Goal: Task Accomplishment & Management: Use online tool/utility

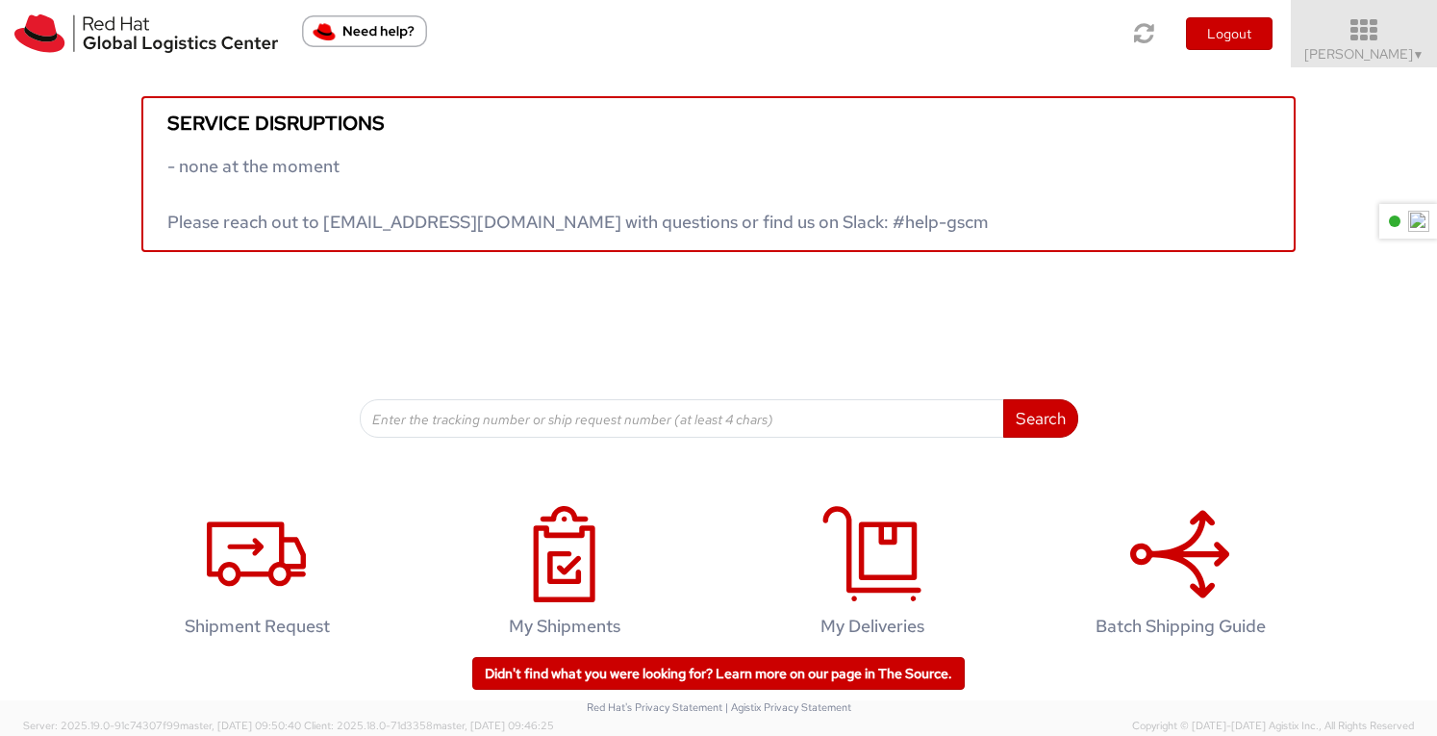
click at [1372, 43] on icon at bounding box center [1364, 30] width 168 height 27
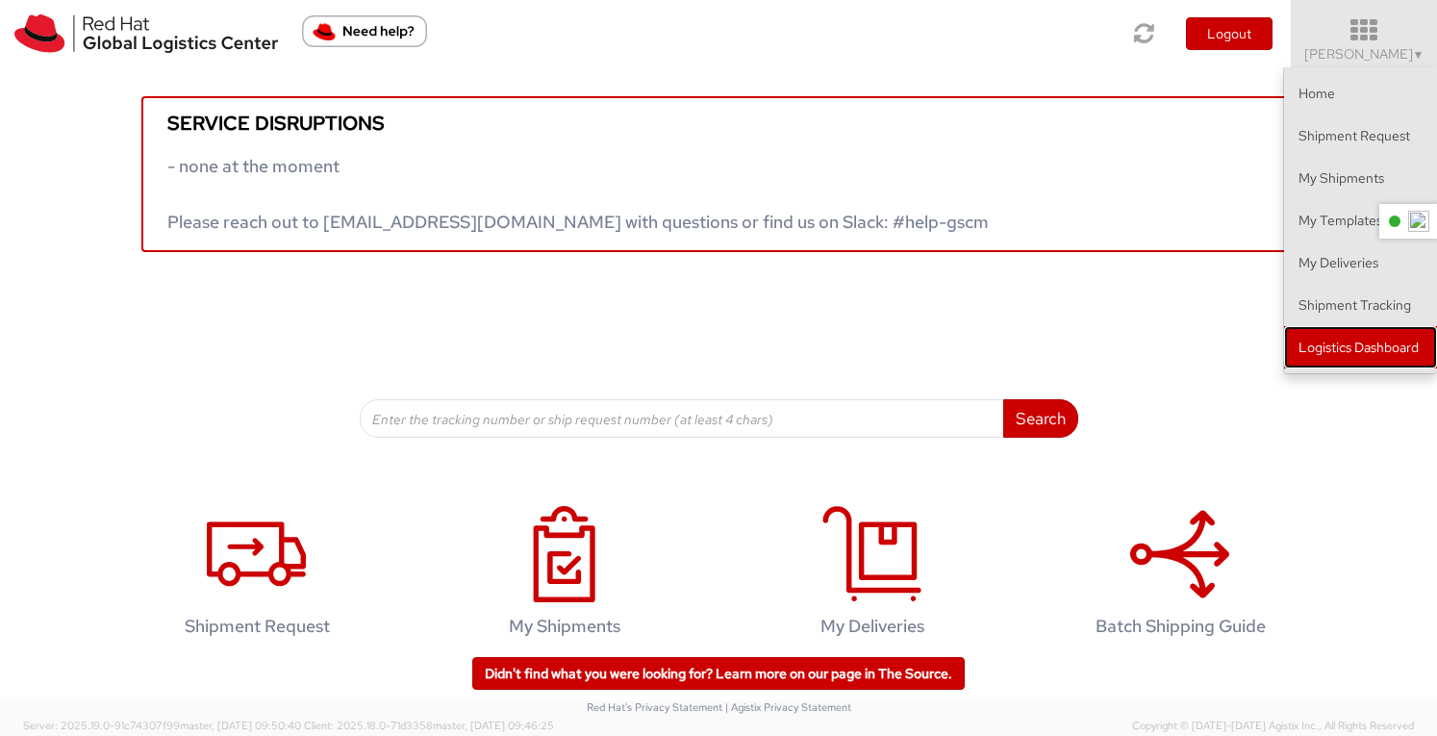
click at [1349, 359] on link "Logistics Dashboard" at bounding box center [1360, 347] width 153 height 42
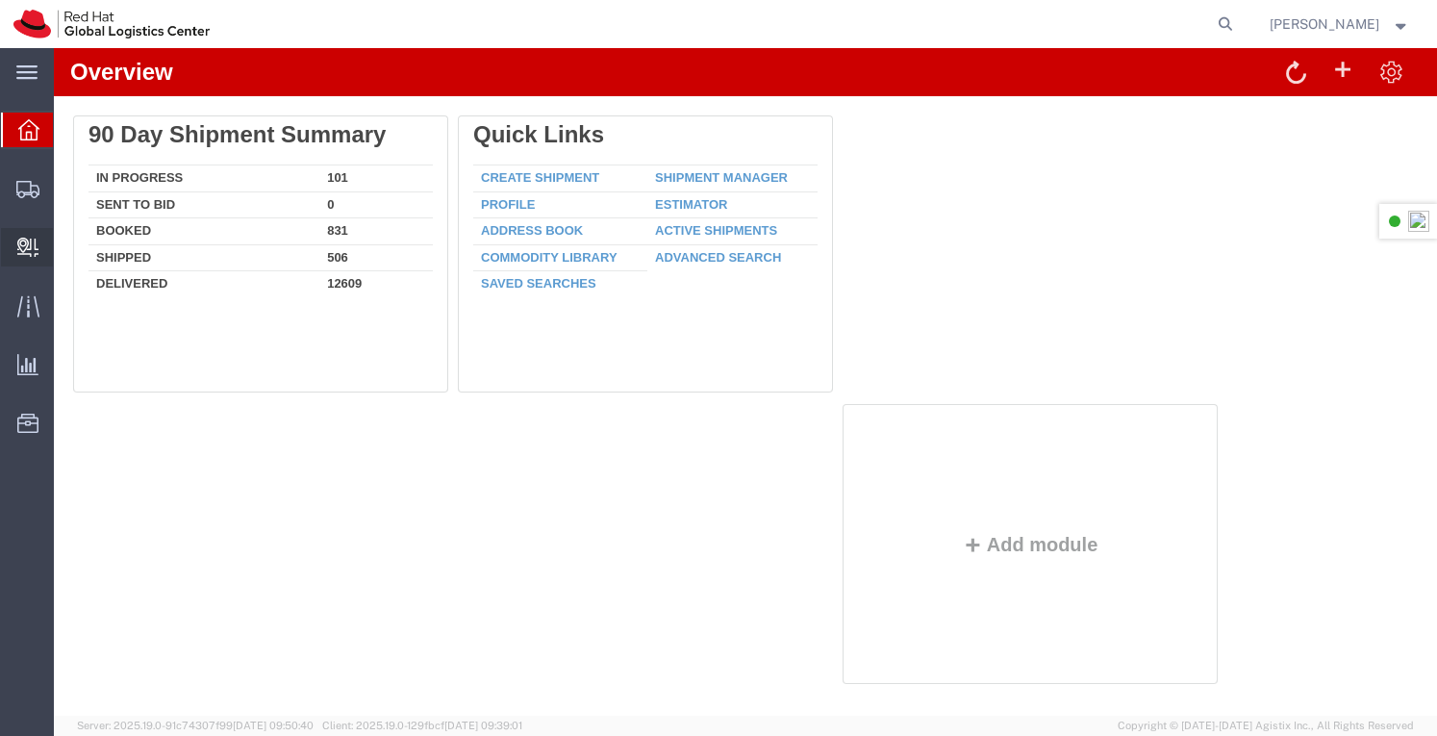
click at [0, 0] on span "Create Delivery" at bounding box center [0, 0] width 0 height 0
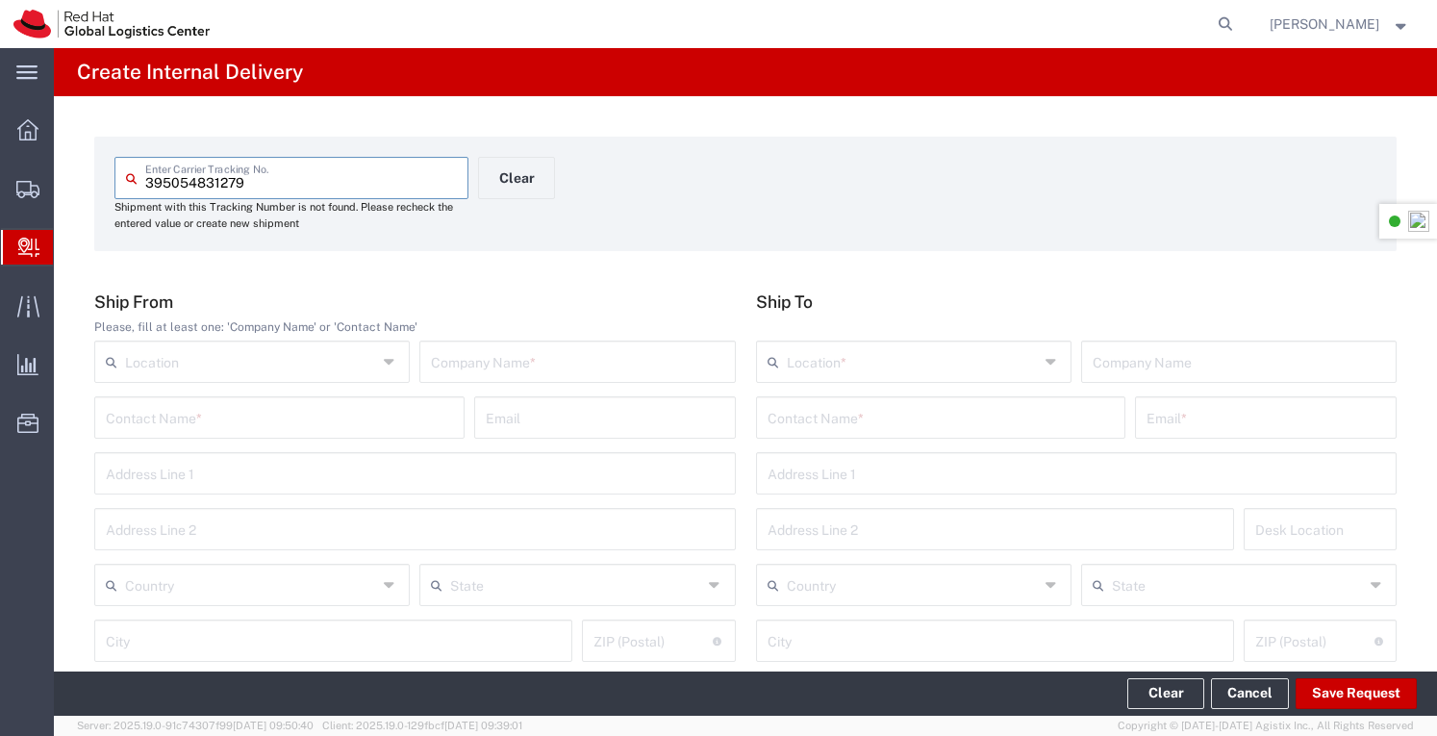
click at [170, 182] on input "395054831279" at bounding box center [301, 177] width 312 height 34
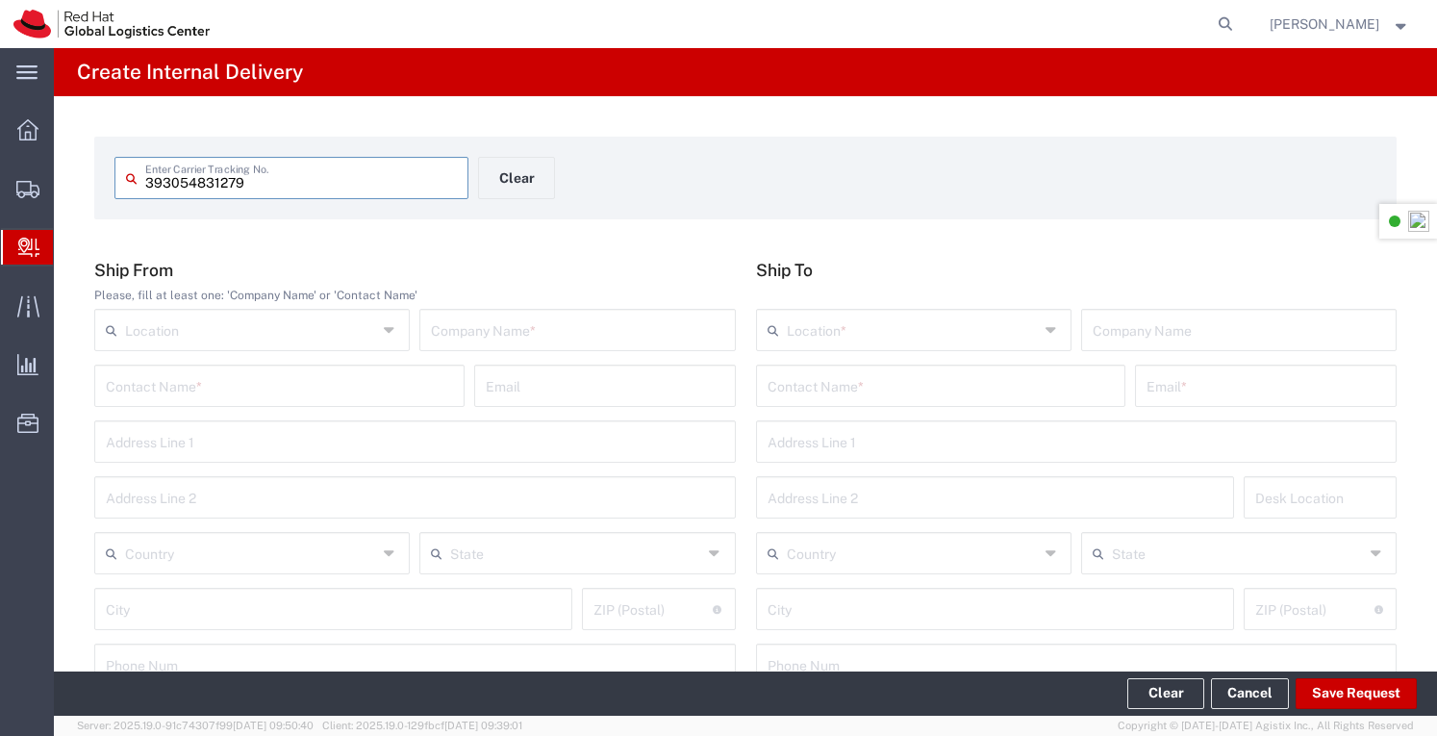
type input "393054831279"
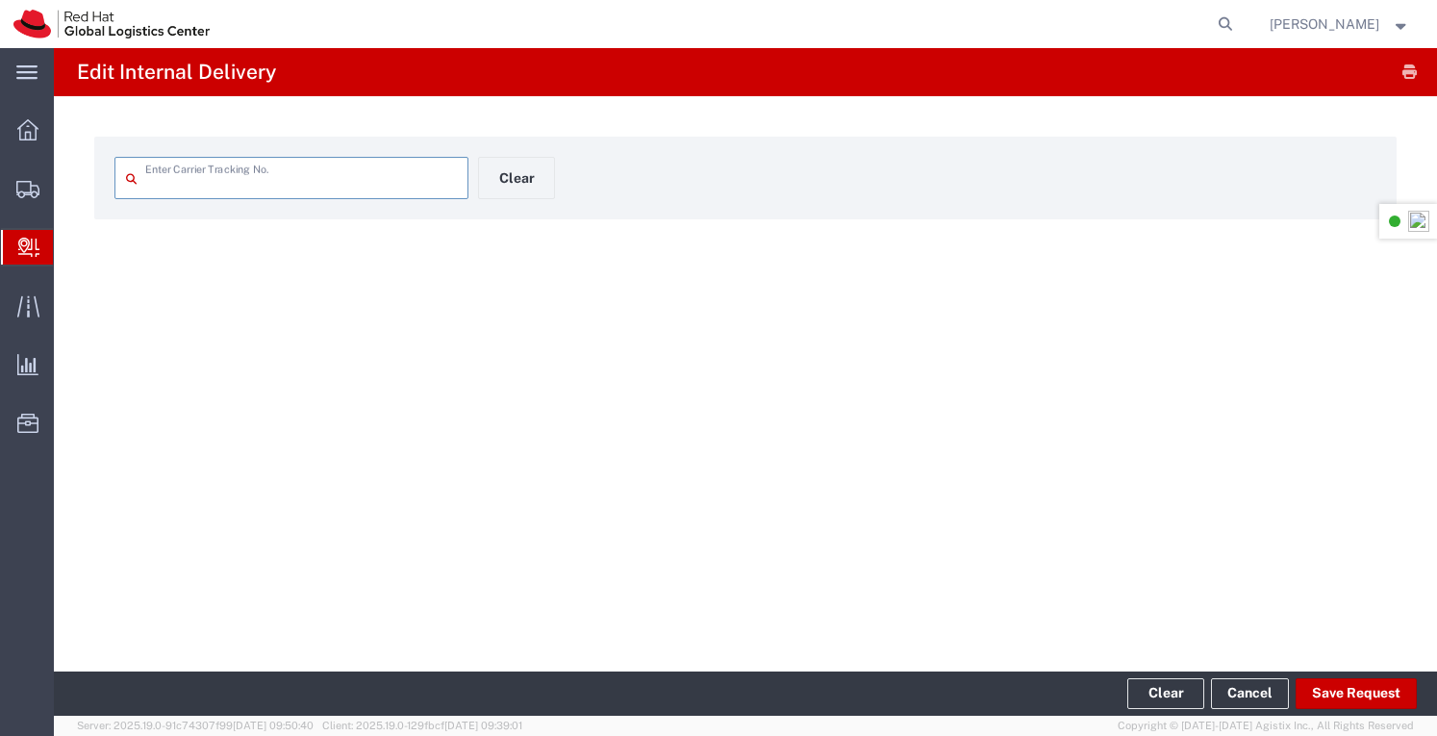
type input "393054831279"
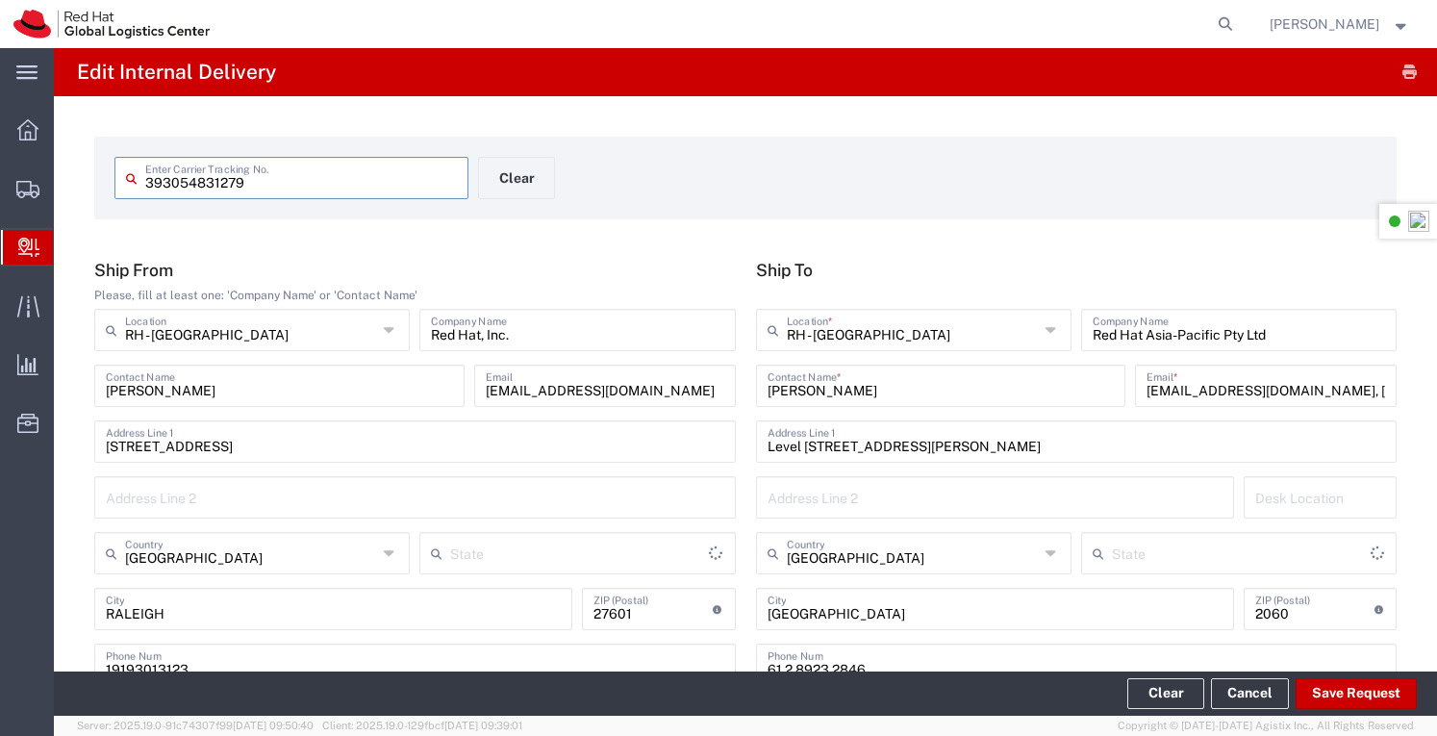
type input "Your Packaging"
type input "North Carolina"
type input "International Economy"
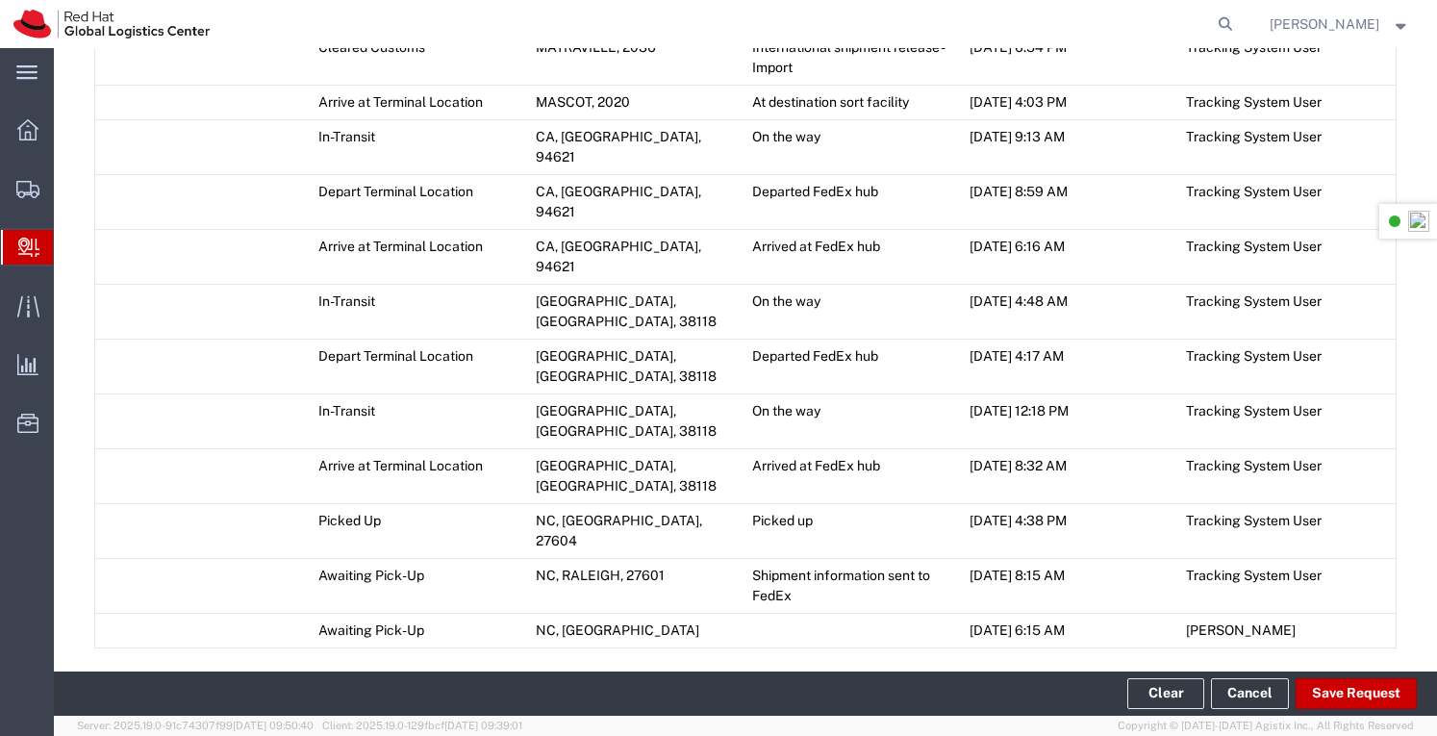
scroll to position [1406, 0]
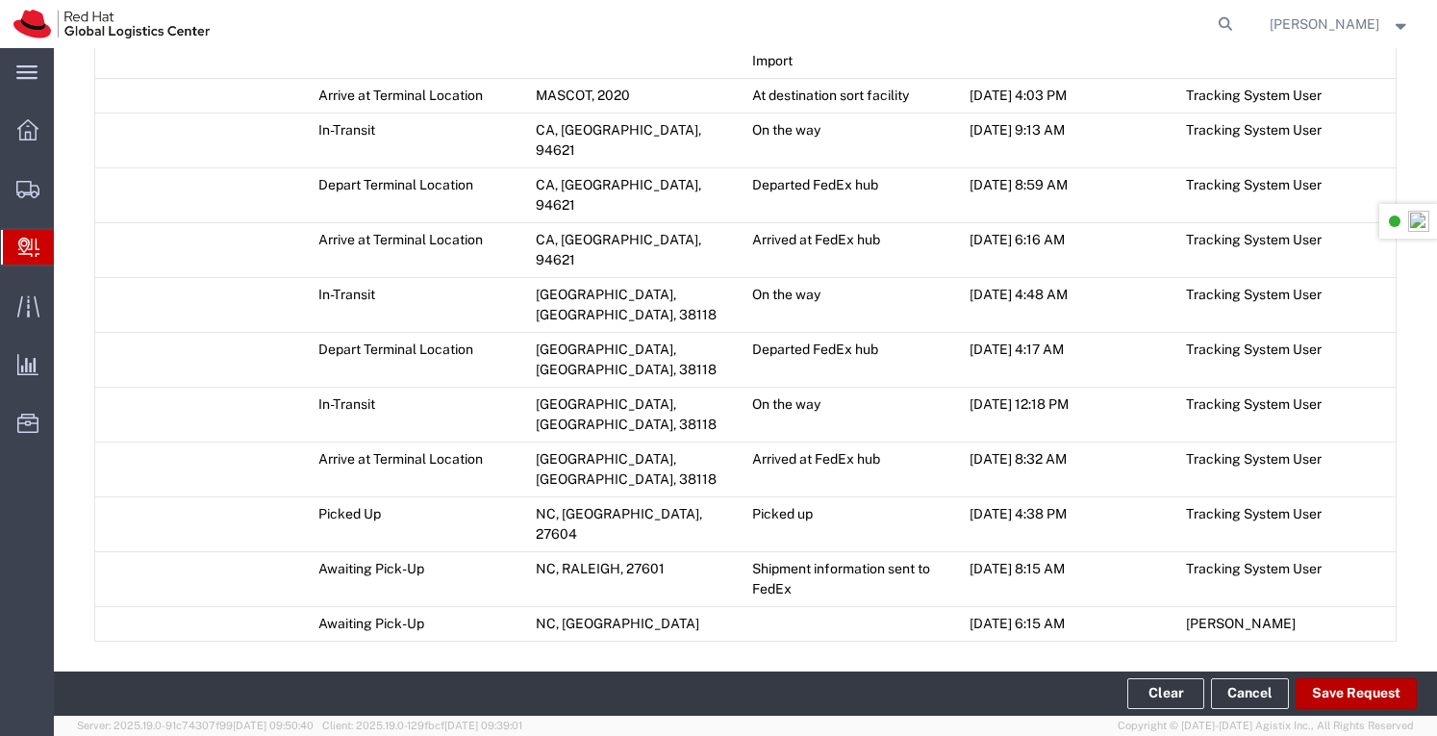
click at [1364, 690] on button "Save Request" at bounding box center [1356, 693] width 121 height 31
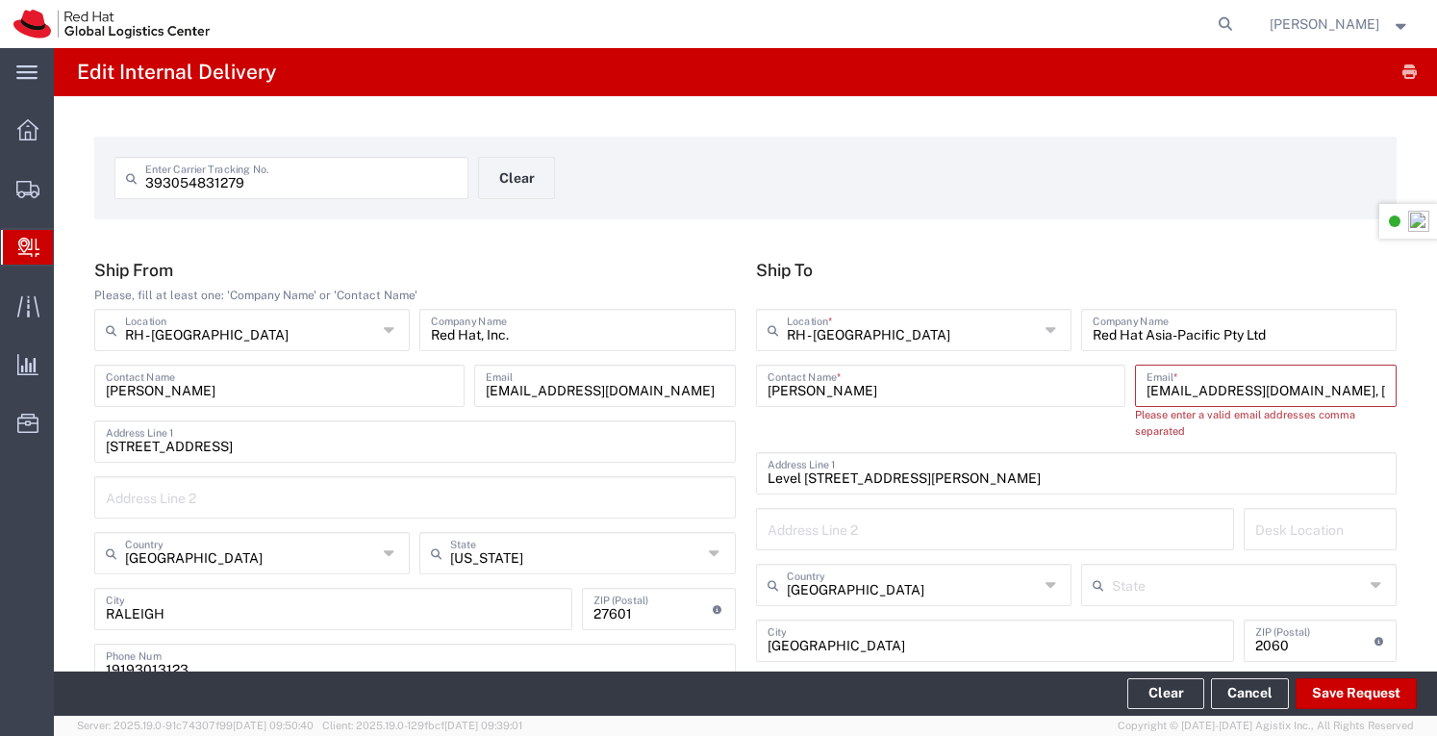
scroll to position [0, 62]
drag, startPoint x: 1306, startPoint y: 390, endPoint x: 1435, endPoint y: 394, distance: 129.0
click at [1435, 394] on div "Edit Internal Delivery 393054831279 Enter Carrier Tracking No. Clear Ship From …" at bounding box center [745, 359] width 1383 height 623
click at [1283, 391] on input "aarthur@redhat.com," at bounding box center [1258, 384] width 223 height 34
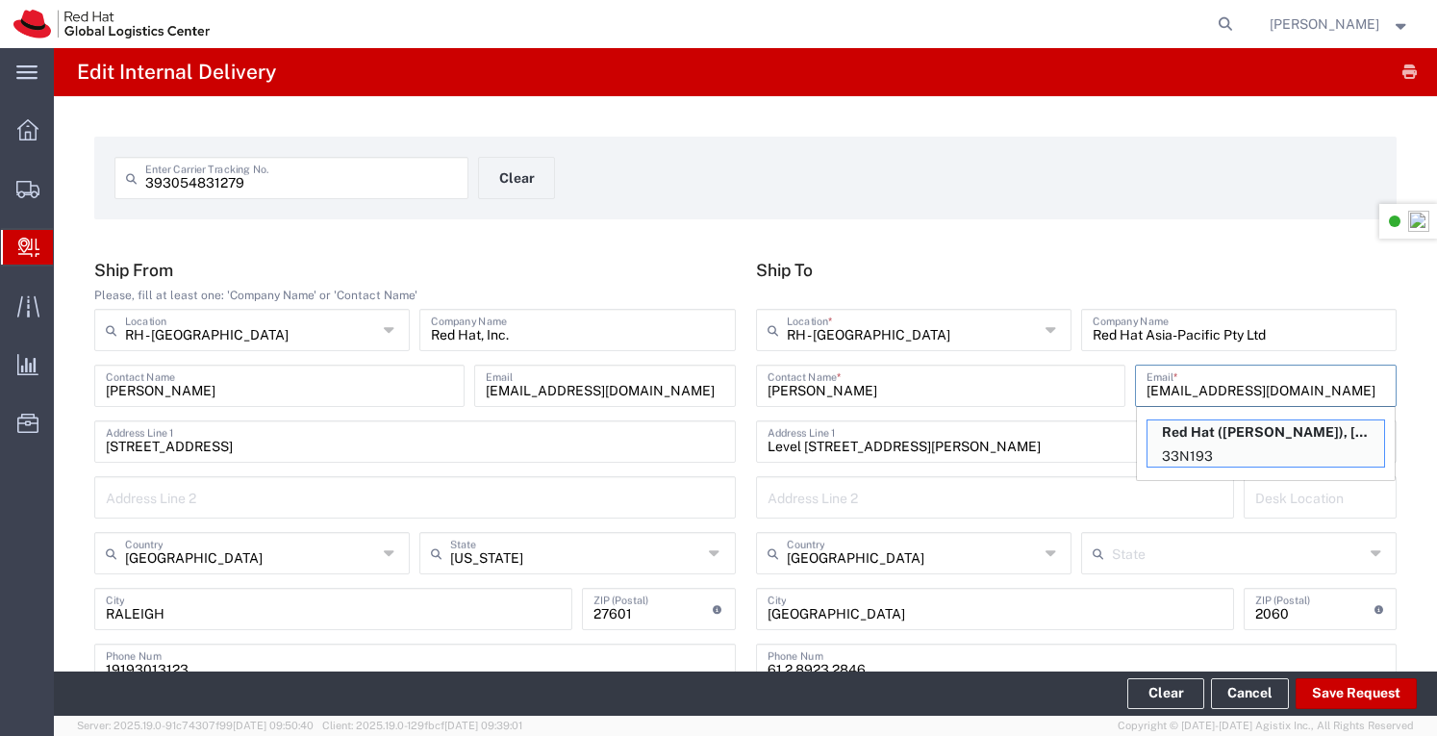
type input "aarthur@redhat.com"
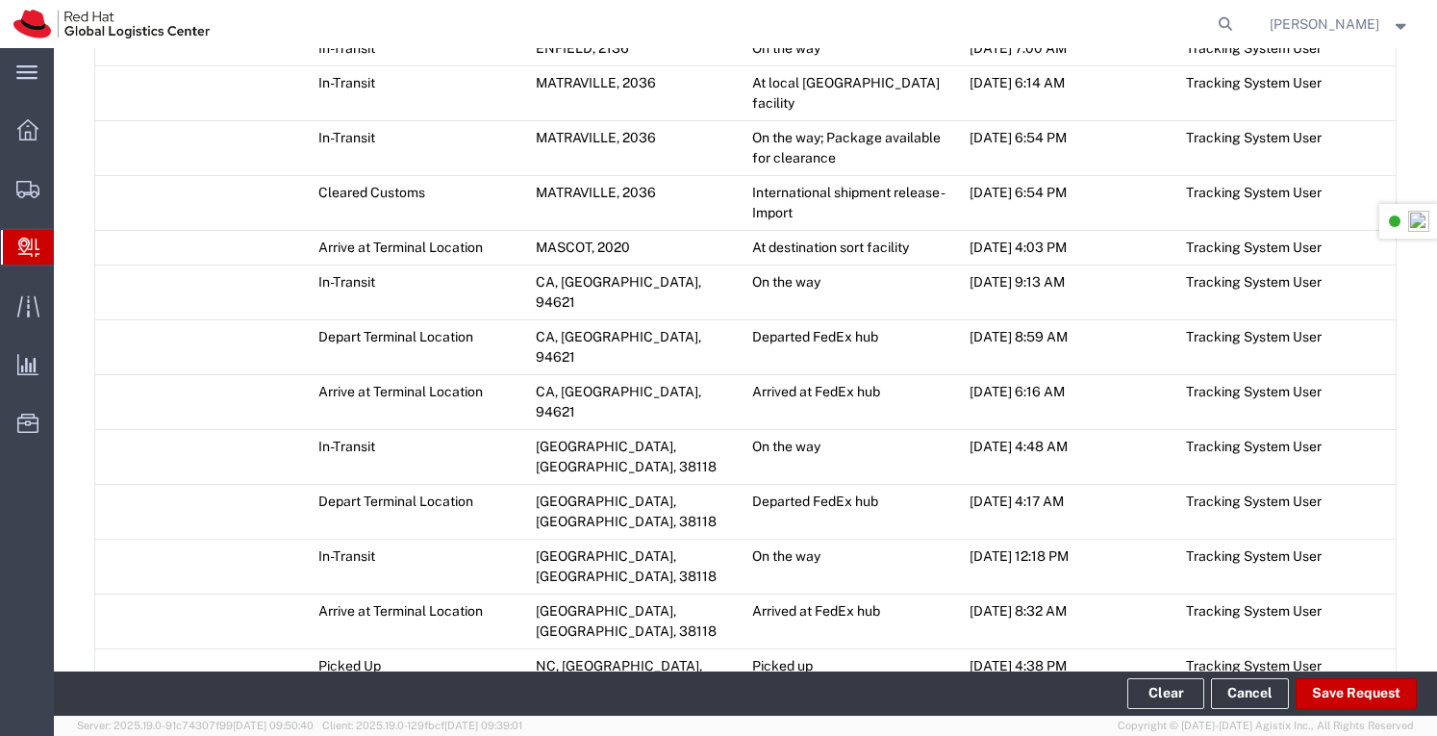
scroll to position [1406, 0]
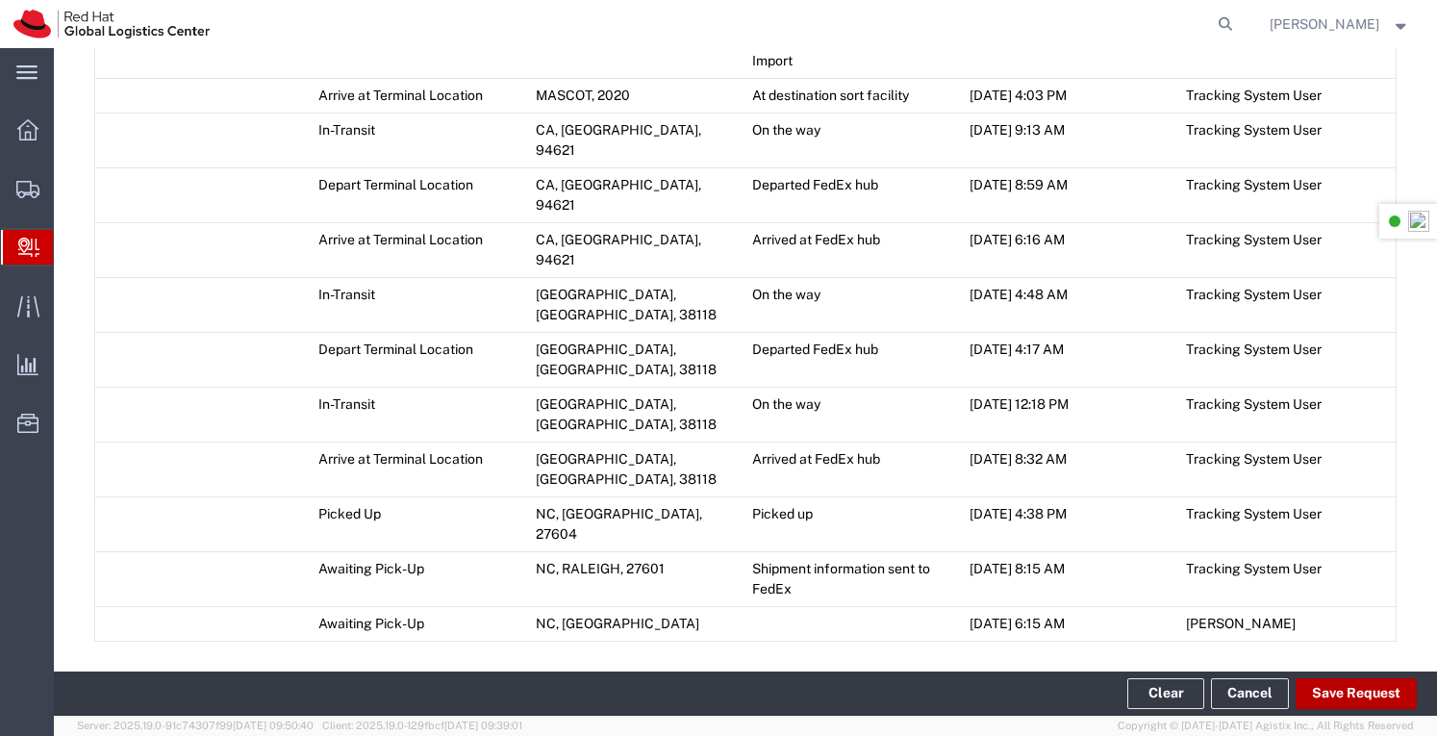
click at [1368, 696] on button "Save Request" at bounding box center [1356, 693] width 121 height 31
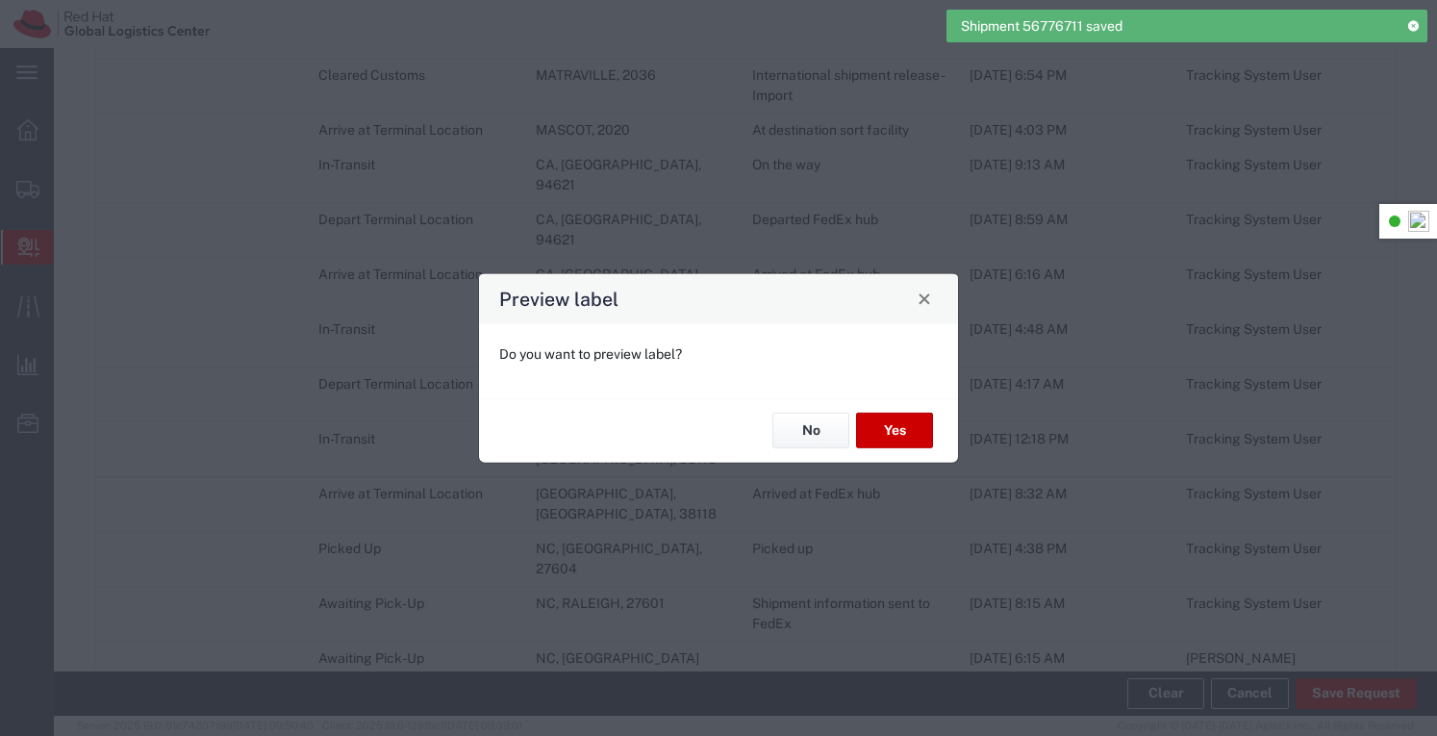
type input "Your Packaging"
type input "International Economy"
click at [820, 434] on button "No" at bounding box center [811, 431] width 77 height 36
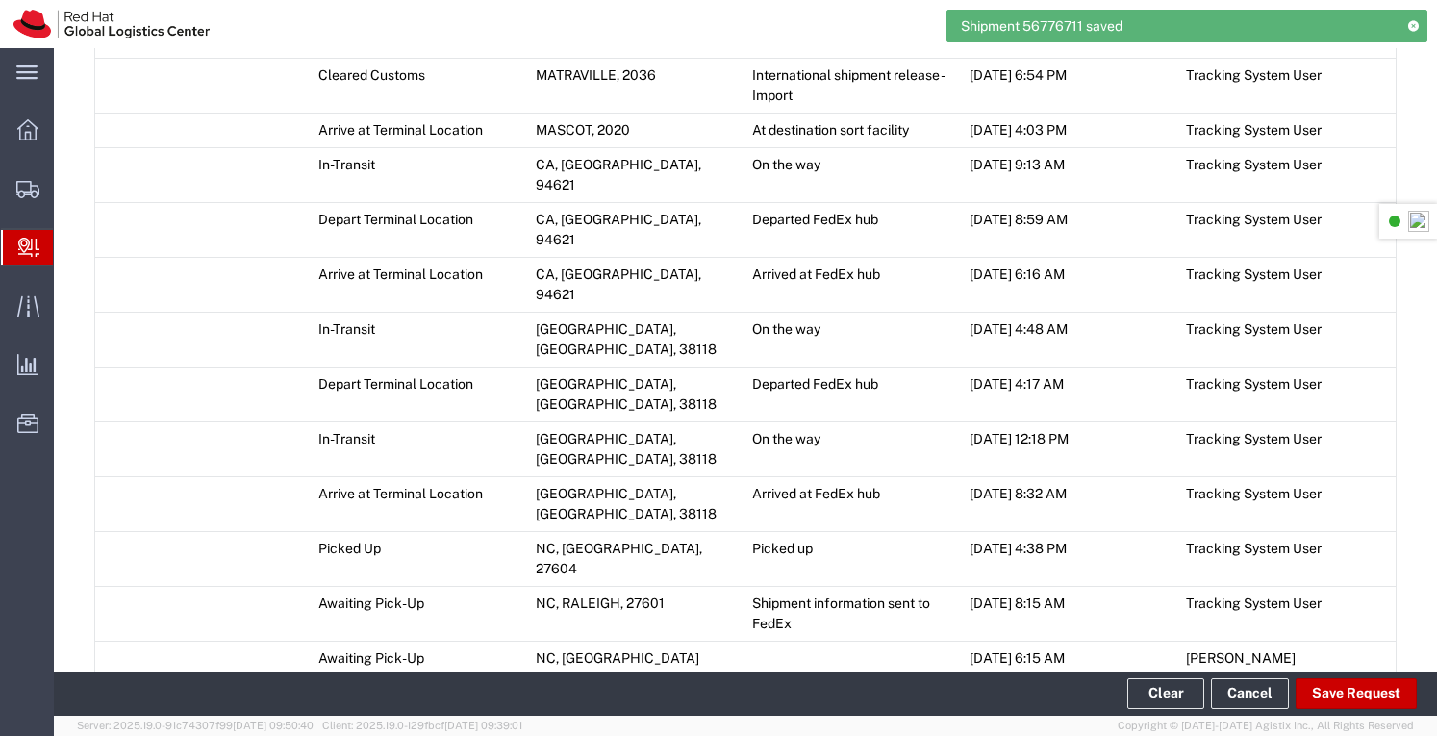
click at [148, 692] on span "Add Transit Event" at bounding box center [172, 699] width 109 height 15
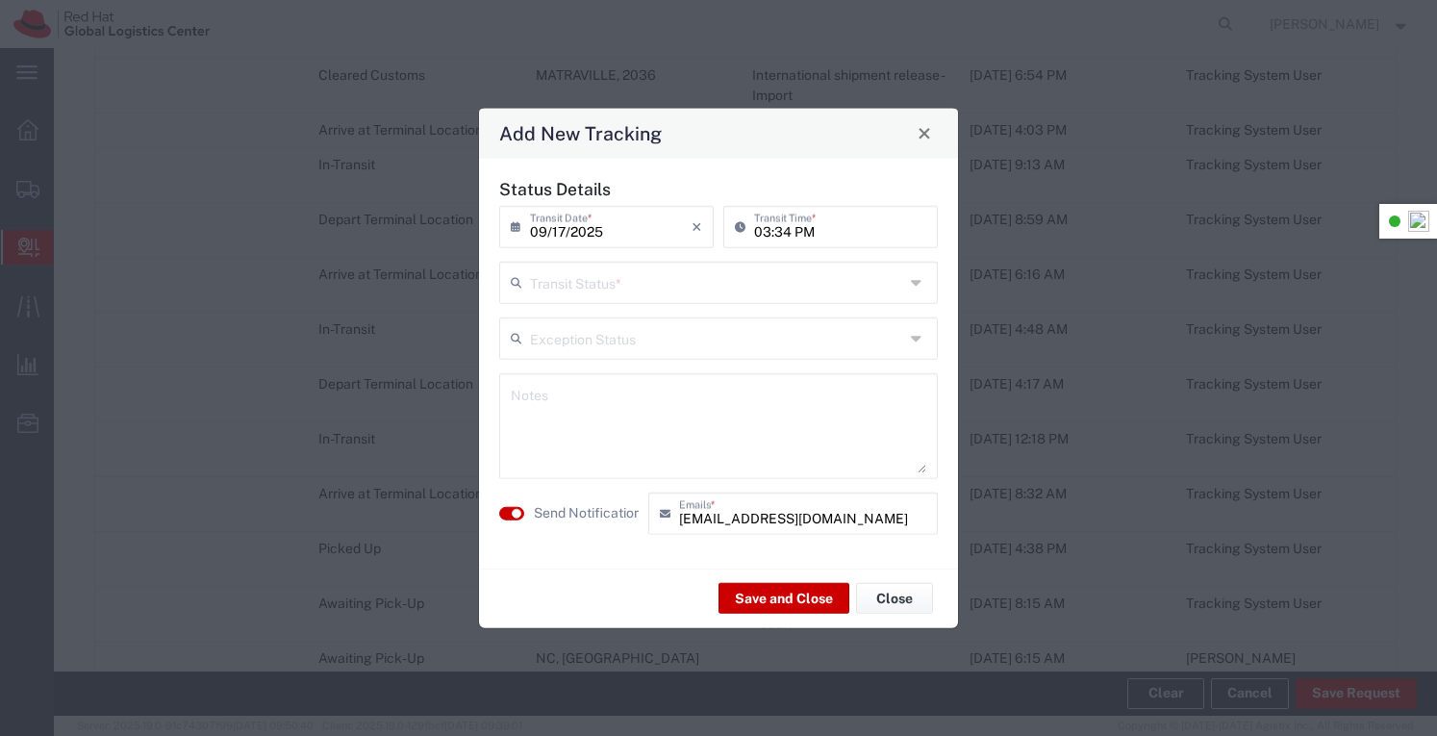
click at [920, 281] on icon at bounding box center [918, 281] width 15 height 31
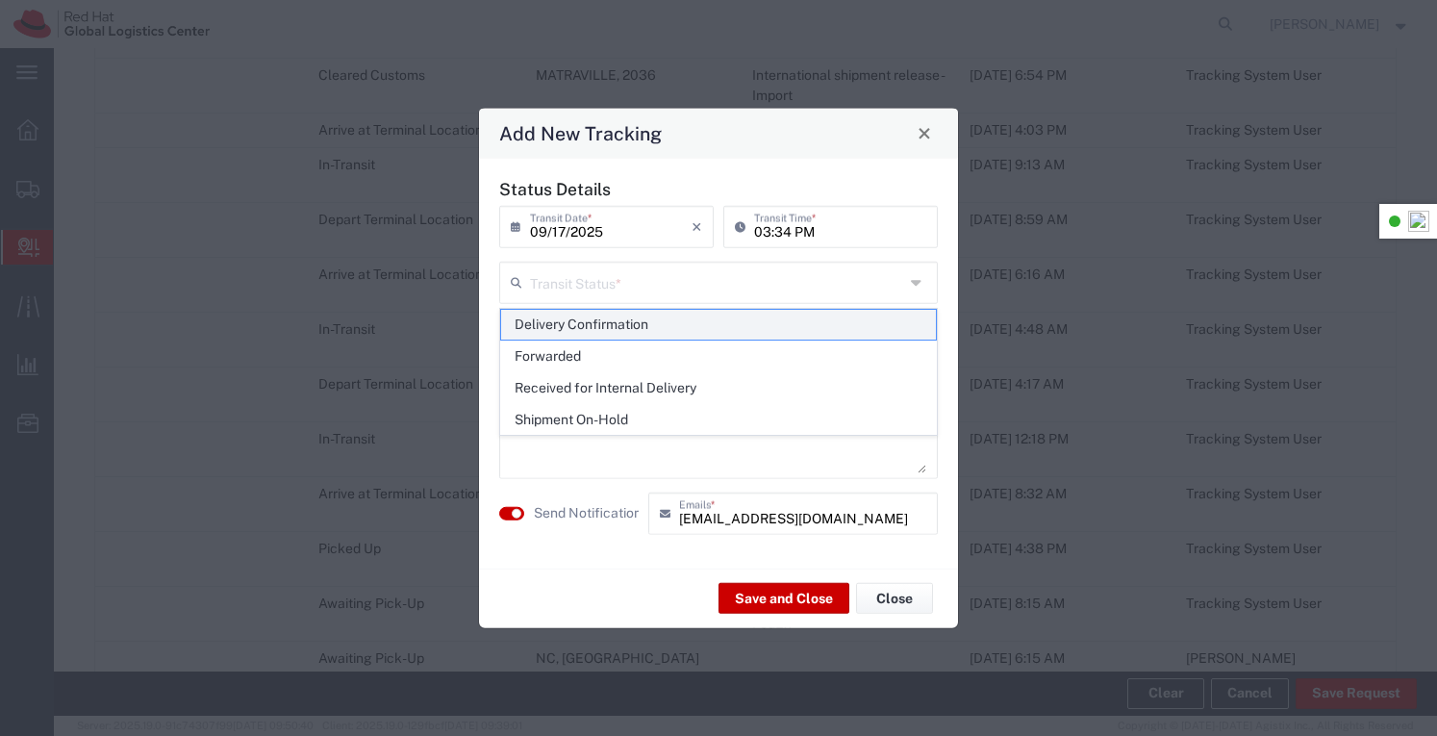
click at [627, 324] on span "Delivery Confirmation" at bounding box center [719, 325] width 436 height 30
type input "Delivery Confirmation"
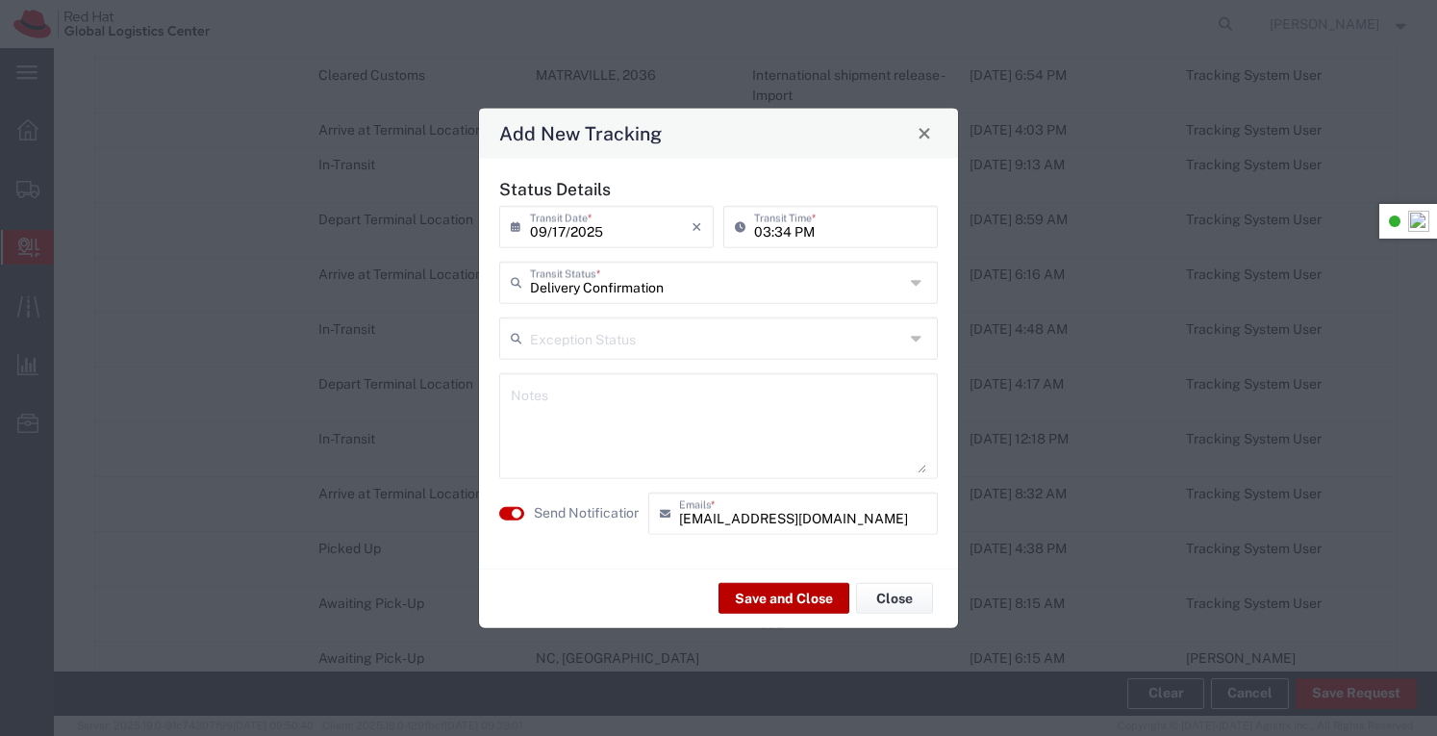
click at [794, 596] on button "Save and Close" at bounding box center [784, 598] width 131 height 31
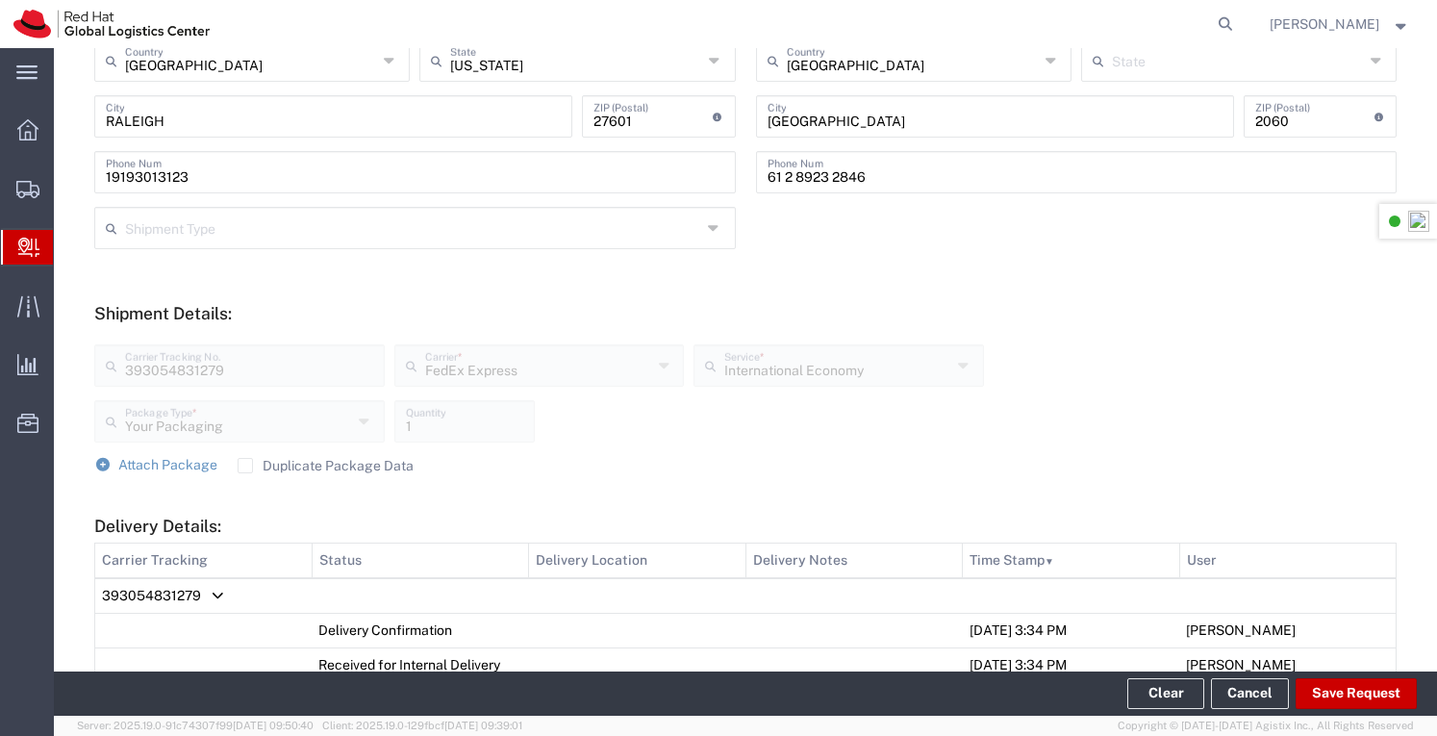
scroll to position [577, 0]
